Goal: Communication & Community: Answer question/provide support

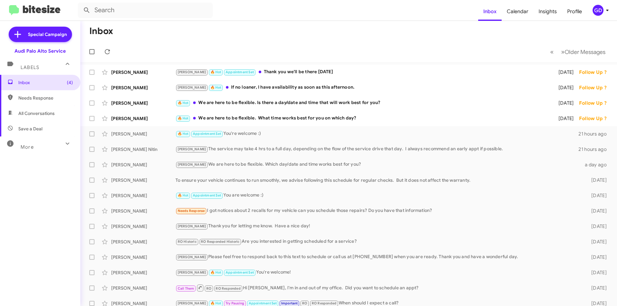
click at [37, 102] on span "Needs Response" at bounding box center [40, 97] width 80 height 15
type input "in:needs-response"
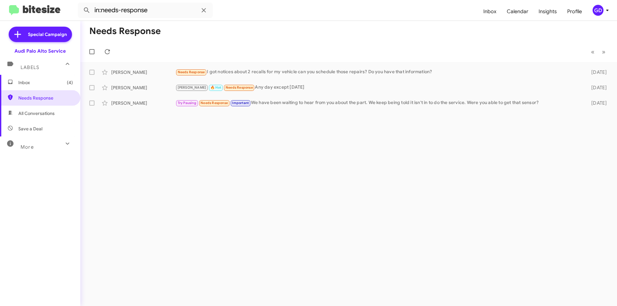
click at [31, 85] on span "Inbox (4)" at bounding box center [40, 82] width 80 height 15
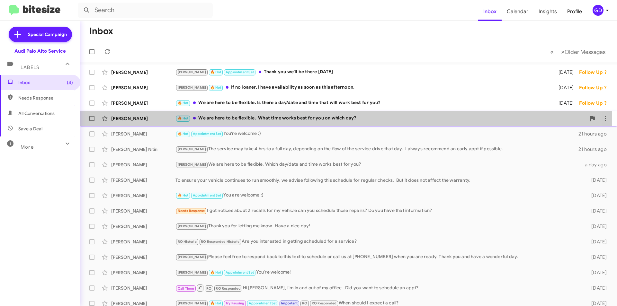
click at [240, 119] on div "🔥 Hot We are here to be flexible. What time works best for you on which day?" at bounding box center [381, 118] width 411 height 7
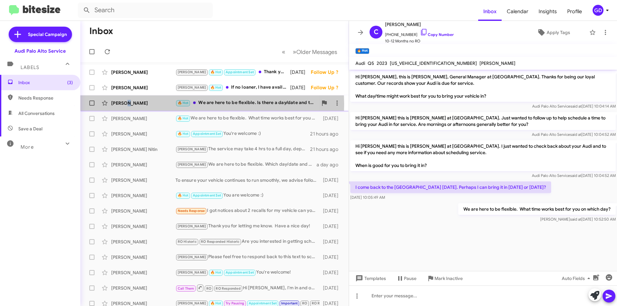
click at [128, 104] on div "[PERSON_NAME]" at bounding box center [143, 103] width 64 height 6
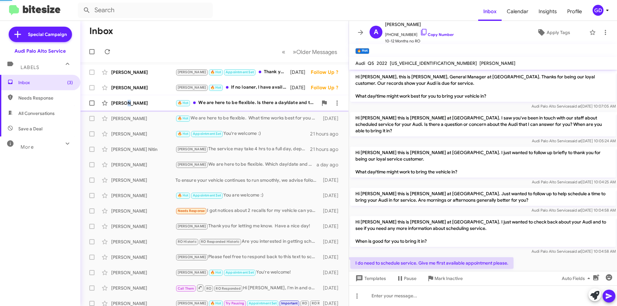
scroll to position [33, 0]
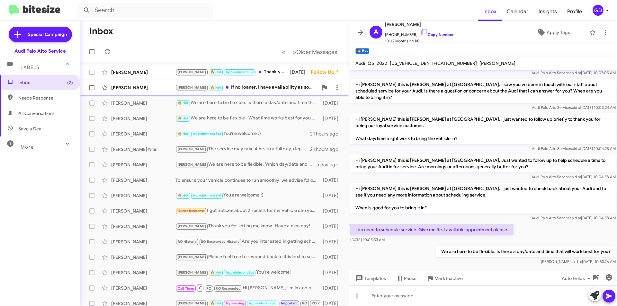
click at [118, 88] on div "[PERSON_NAME]" at bounding box center [143, 88] width 64 height 6
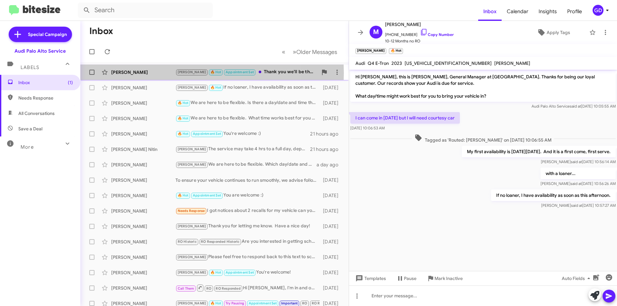
click at [118, 73] on div "[PERSON_NAME]" at bounding box center [143, 72] width 64 height 6
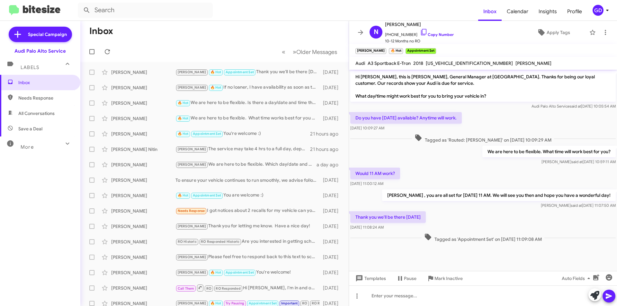
click at [35, 101] on span "Needs Response" at bounding box center [45, 98] width 55 height 6
type input "in:needs-response"
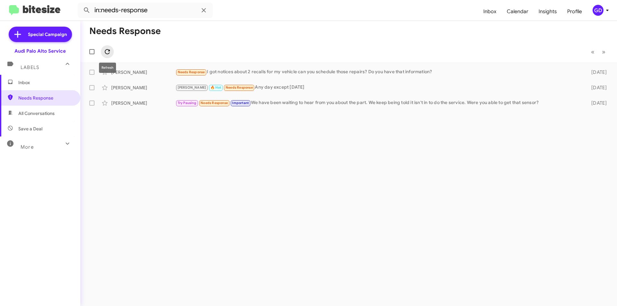
click at [110, 50] on icon at bounding box center [108, 52] width 8 height 8
